Goal: Task Accomplishment & Management: Manage account settings

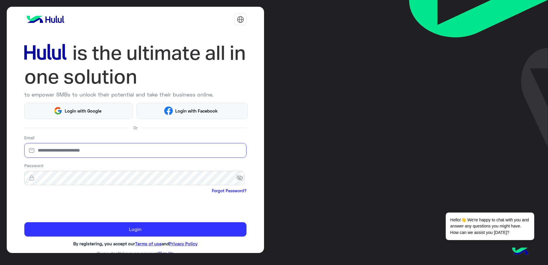
click at [51, 151] on input "email" at bounding box center [135, 150] width 223 height 15
type input "**********"
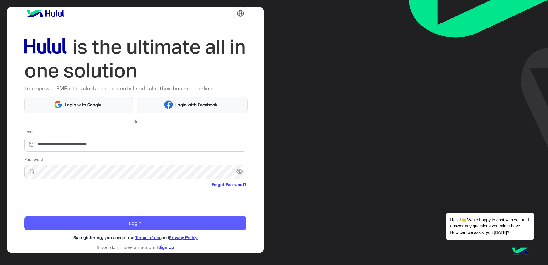
click at [129, 227] on button "Login" at bounding box center [135, 223] width 223 height 14
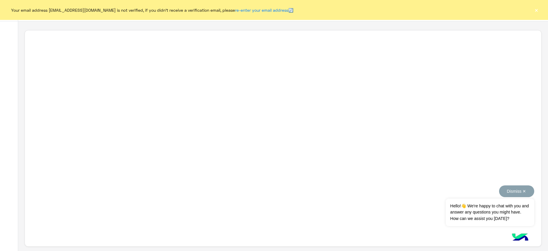
click at [499, 192] on button "Dismiss ✕" at bounding box center [516, 192] width 35 height 12
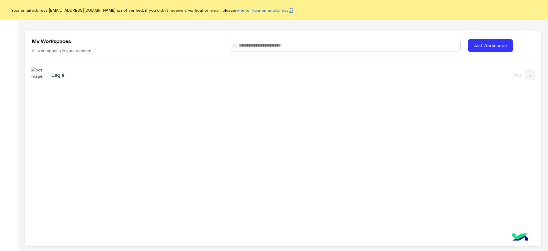
click at [65, 80] on div "Eagle" at bounding box center [182, 75] width 303 height 17
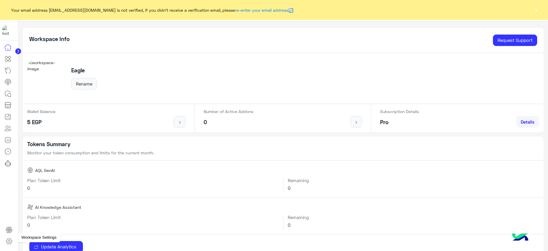
click at [11, 241] on icon at bounding box center [9, 241] width 7 height 7
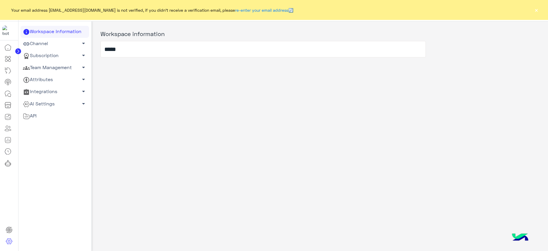
click at [70, 68] on link "Team Management arrow_drop_down" at bounding box center [55, 68] width 69 height 12
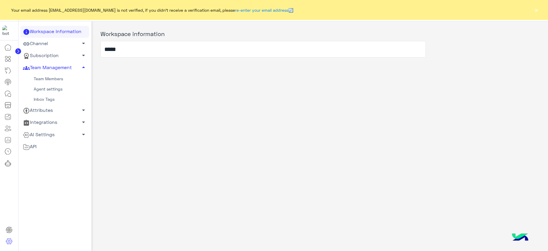
click at [43, 82] on link "Team Members" at bounding box center [55, 79] width 69 height 10
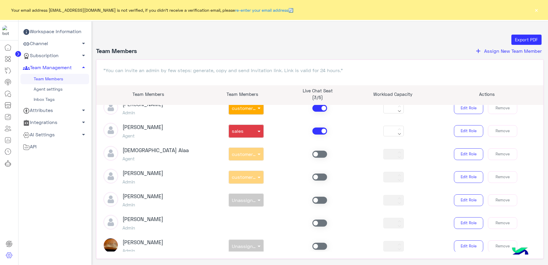
scroll to position [147, 0]
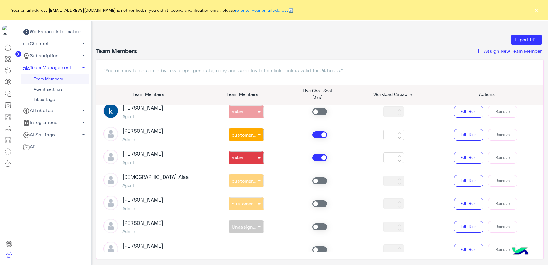
click at [318, 157] on span at bounding box center [320, 157] width 15 height 7
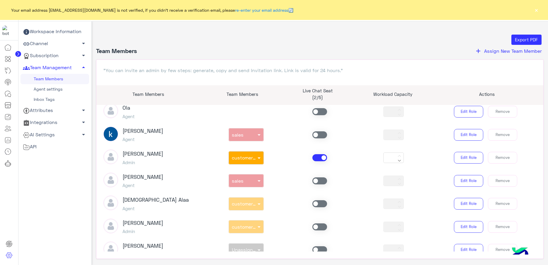
click at [313, 159] on span at bounding box center [320, 157] width 15 height 7
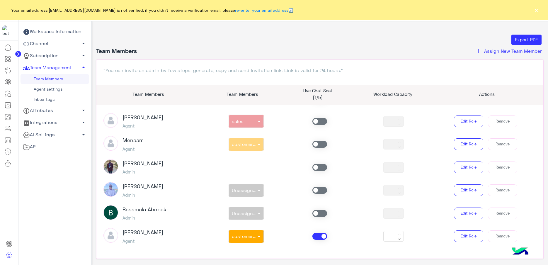
scroll to position [23, 0]
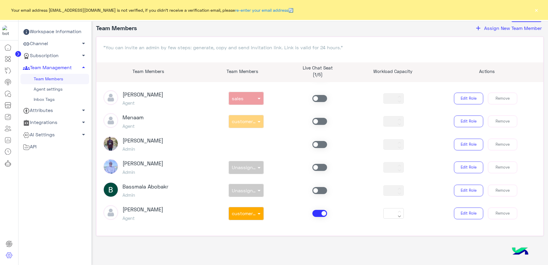
click at [315, 212] on span at bounding box center [320, 213] width 15 height 7
click at [317, 123] on span at bounding box center [320, 121] width 15 height 7
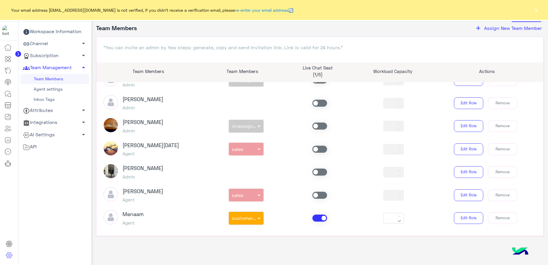
scroll to position [280, 0]
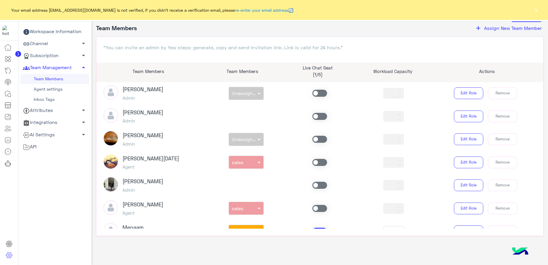
click at [317, 164] on span at bounding box center [320, 162] width 15 height 7
